Goal: Task Accomplishment & Management: Use online tool/utility

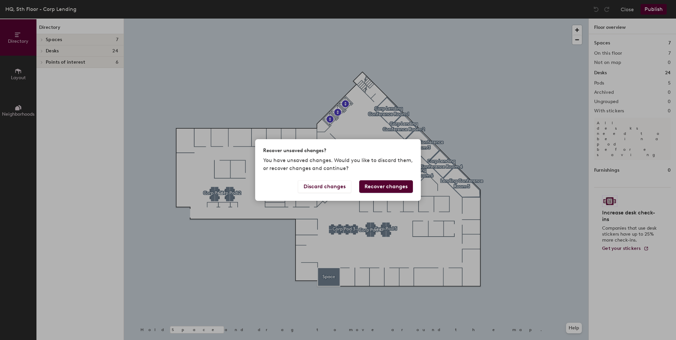
click at [389, 187] on button "Recover changes" at bounding box center [386, 186] width 54 height 13
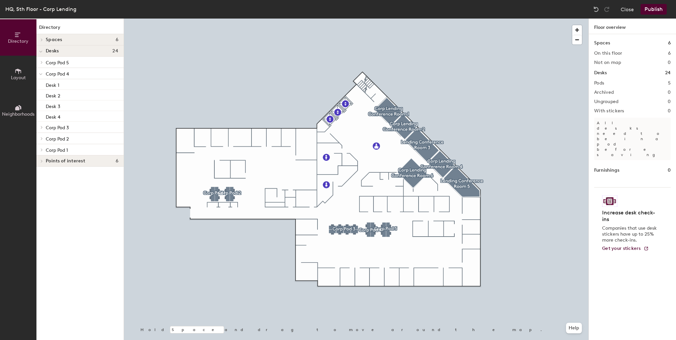
click at [651, 12] on button "Publish" at bounding box center [654, 9] width 26 height 11
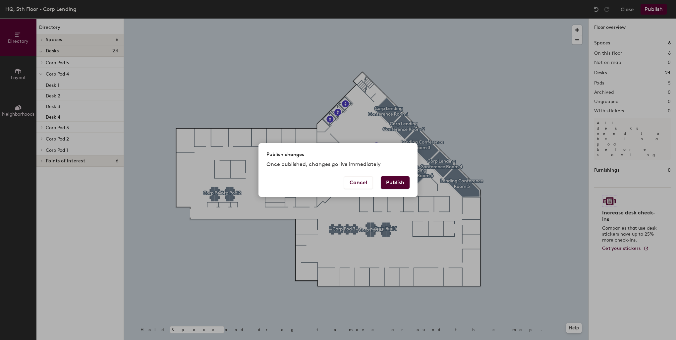
click at [398, 182] on button "Publish" at bounding box center [395, 182] width 29 height 13
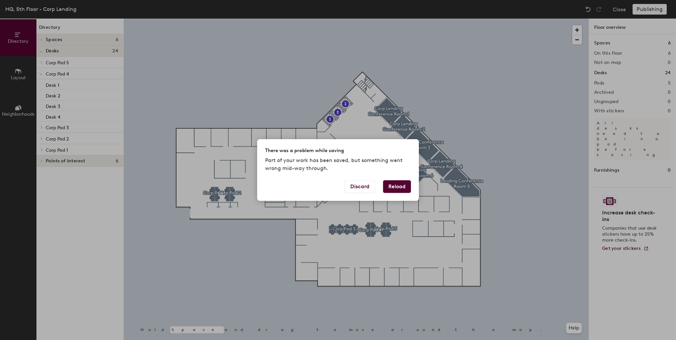
click at [398, 190] on button "Reload" at bounding box center [397, 186] width 28 height 13
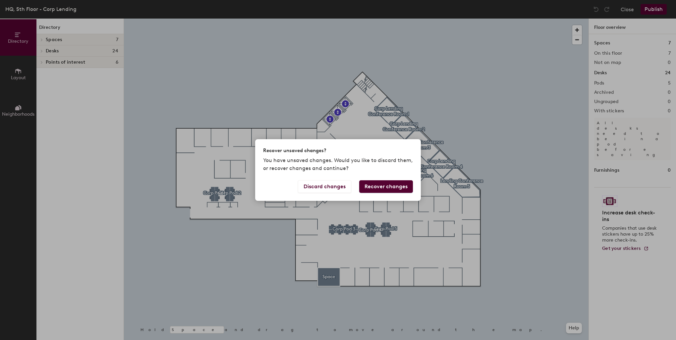
click at [391, 188] on button "Recover changes" at bounding box center [386, 186] width 54 height 13
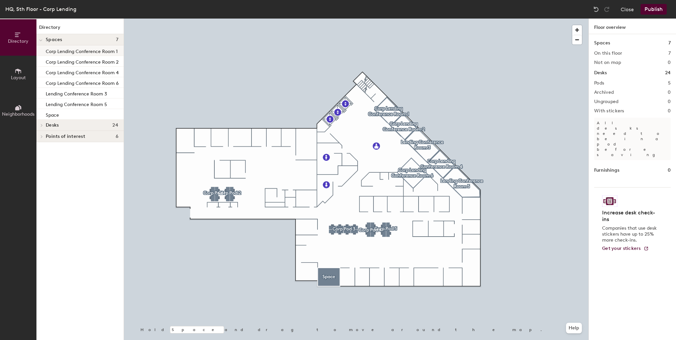
click at [74, 50] on p "Corp Lending Conference Room 1" at bounding box center [82, 51] width 72 height 8
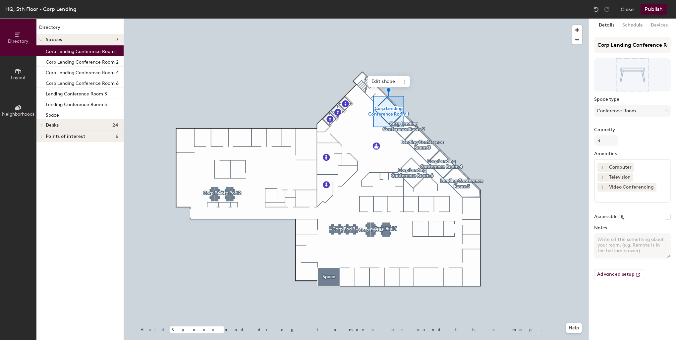
click at [74, 50] on p "Corp Lending Conference Room 1" at bounding box center [82, 51] width 72 height 8
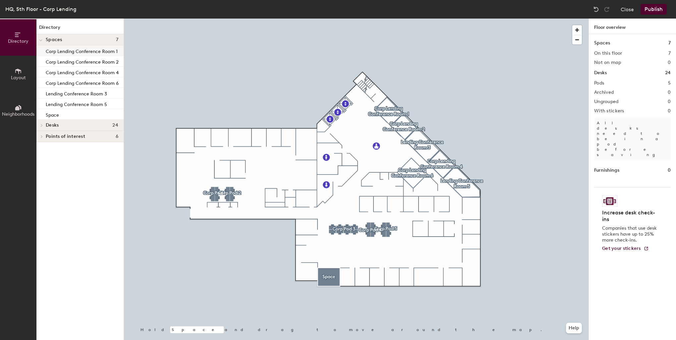
click at [73, 52] on p "Corp Lending Conference Room 1" at bounding box center [82, 51] width 72 height 8
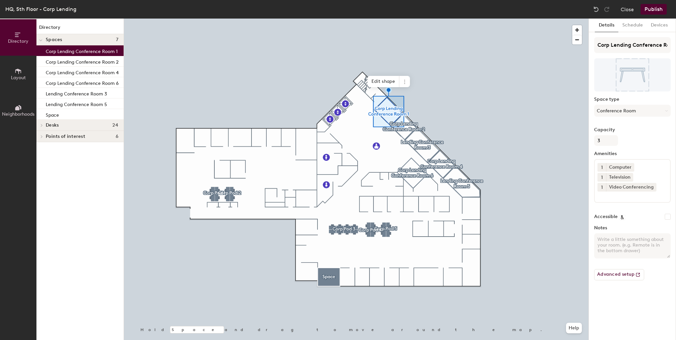
click at [20, 33] on icon at bounding box center [17, 34] width 5 height 4
click at [628, 7] on button "Close" at bounding box center [627, 9] width 13 height 11
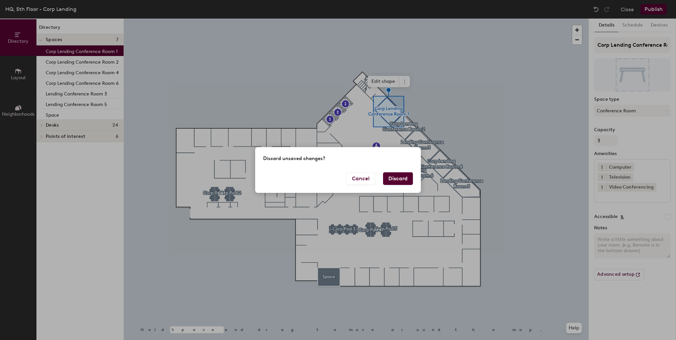
click at [394, 180] on button "Discard" at bounding box center [398, 178] width 30 height 13
